Goal: Navigation & Orientation: Understand site structure

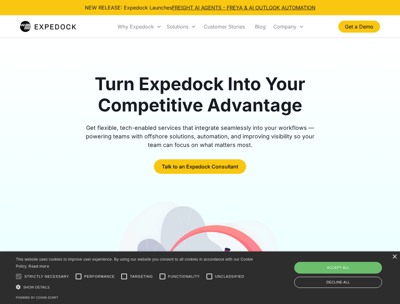
click at [140, 27] on div "Why Expedock" at bounding box center [136, 26] width 36 height 6
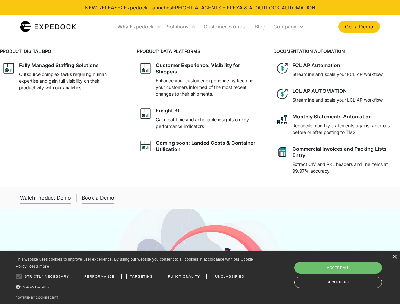
click at [181, 27] on div "Solutions" at bounding box center [178, 26] width 22 height 6
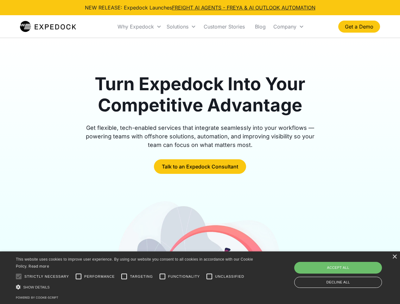
click at [289, 27] on div "Company" at bounding box center [285, 26] width 23 height 6
click at [19, 277] on div at bounding box center [18, 276] width 13 height 13
click at [79, 277] on input "Performance" at bounding box center [78, 276] width 13 height 13
checkbox input "true"
click at [124, 277] on input "Targeting" at bounding box center [124, 276] width 13 height 13
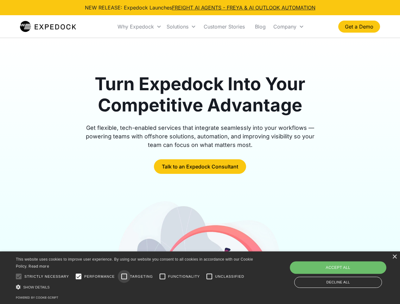
checkbox input "true"
click at [163, 277] on input "Functionality" at bounding box center [162, 276] width 13 height 13
checkbox input "true"
click at [210, 277] on input "Unclassified" at bounding box center [209, 276] width 13 height 13
checkbox input "true"
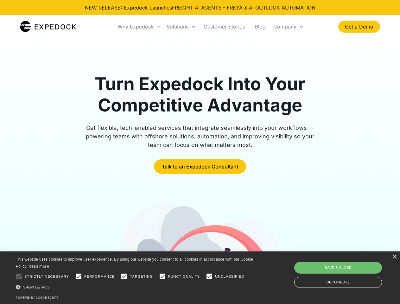
click at [136, 287] on div "Show details Hide details" at bounding box center [136, 287] width 240 height 7
